Goal: Transaction & Acquisition: Purchase product/service

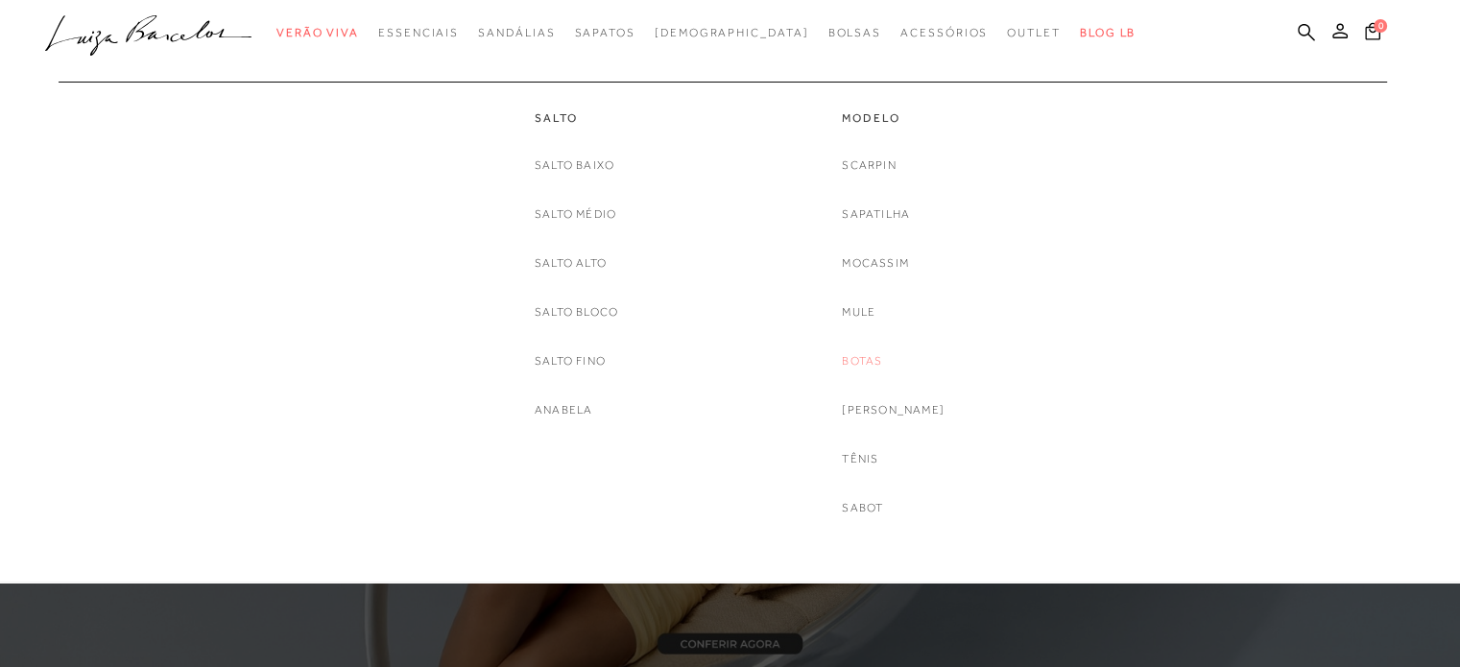
click at [880, 360] on link "Botas" at bounding box center [862, 361] width 40 height 20
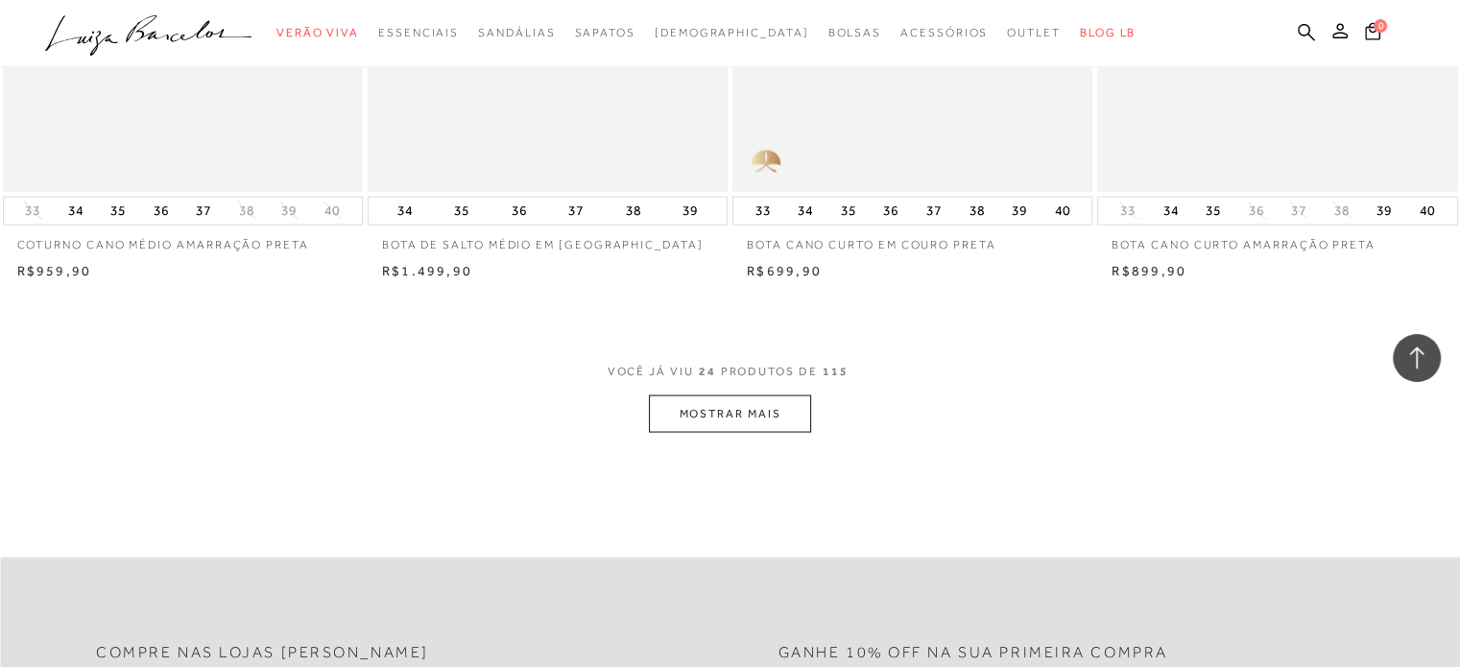
scroll to position [3809, 0]
click at [704, 421] on button "MOSTRAR MAIS" at bounding box center [729, 412] width 161 height 37
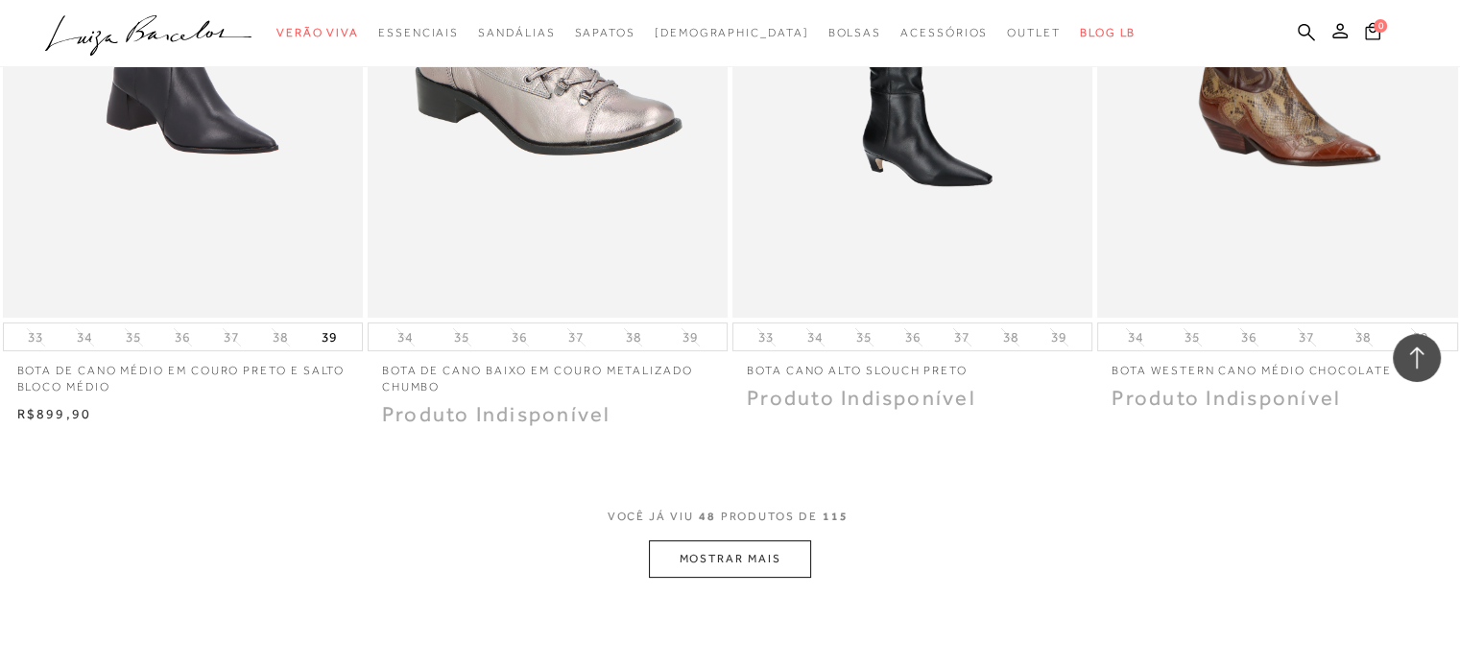
scroll to position [7649, 0]
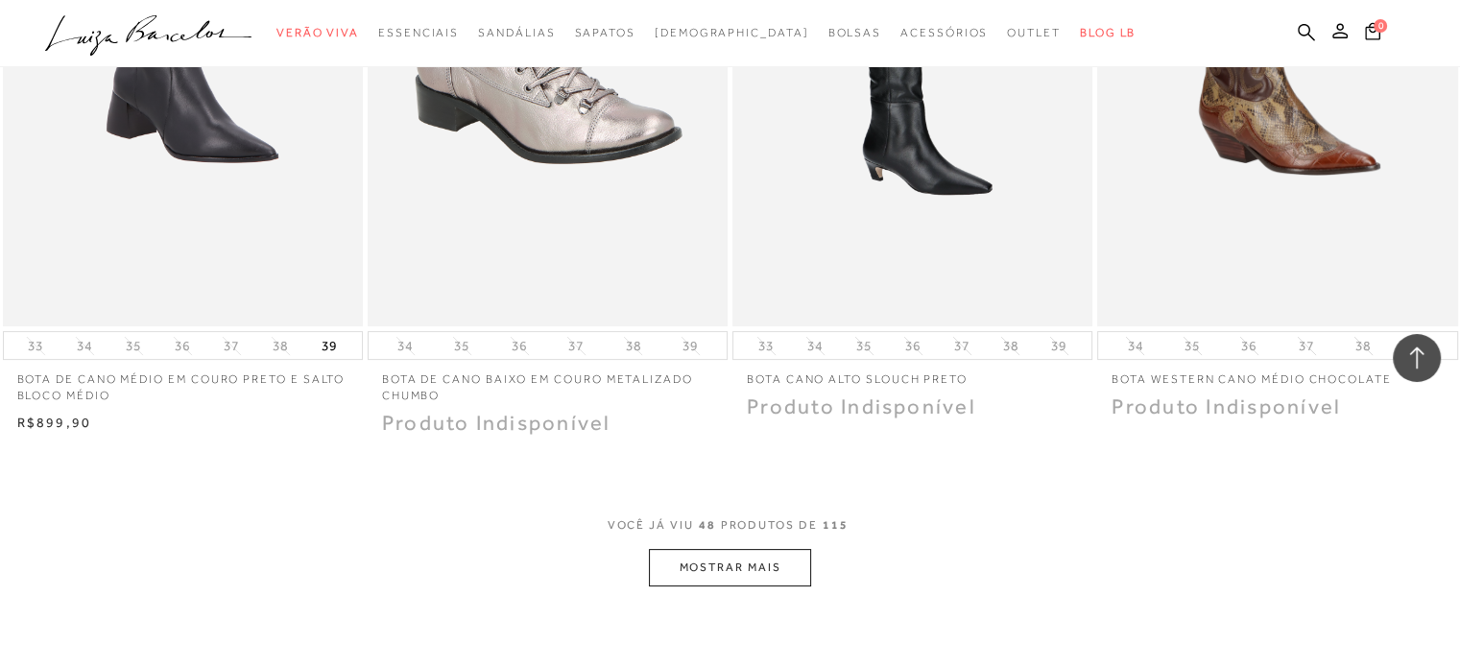
click at [726, 578] on button "MOSTRAR MAIS" at bounding box center [729, 567] width 161 height 37
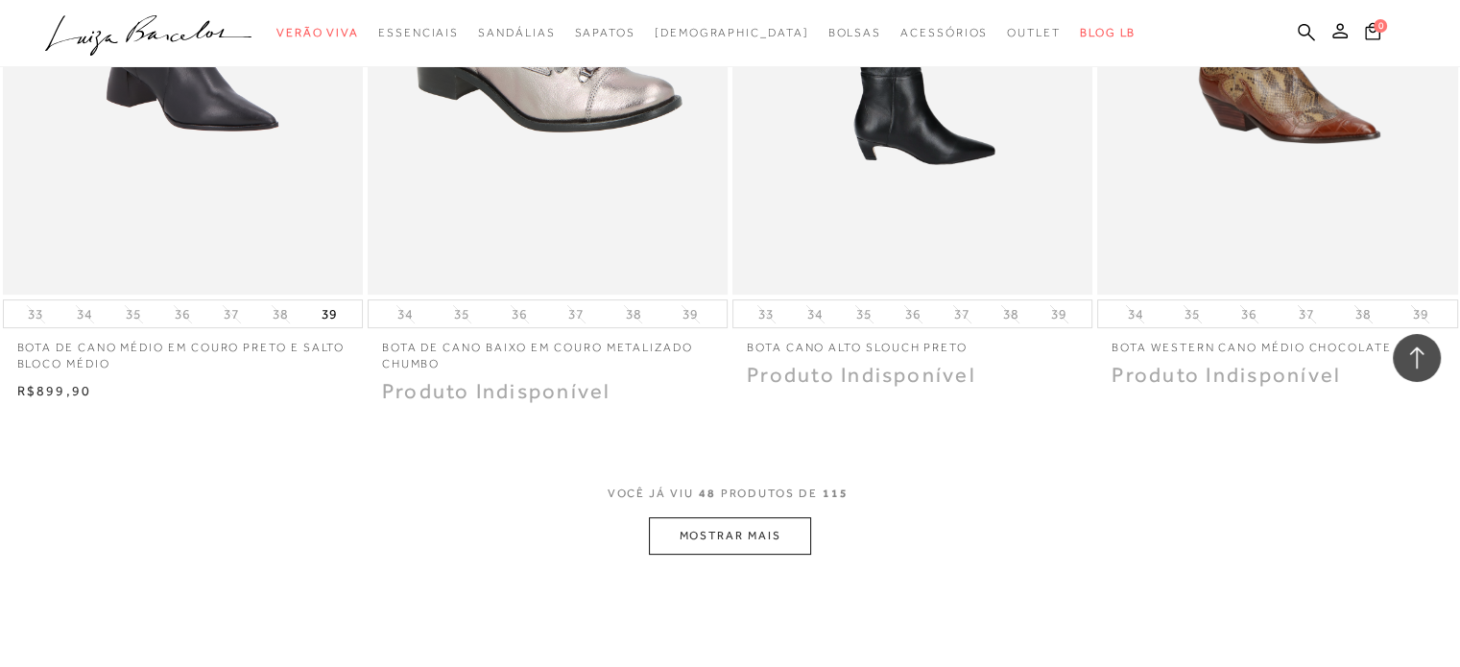
scroll to position [7678, 0]
